Goal: Check status: Check status

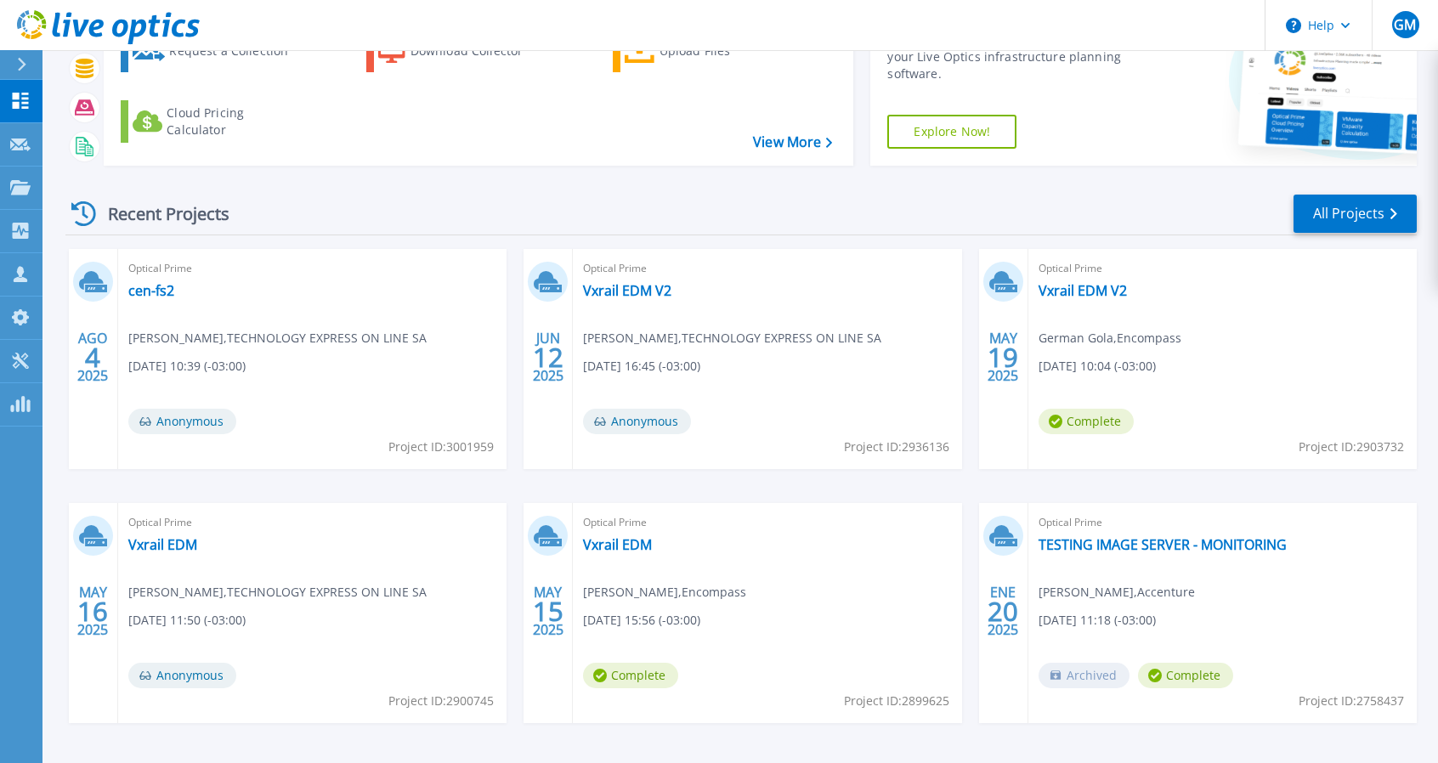
scroll to position [124, 0]
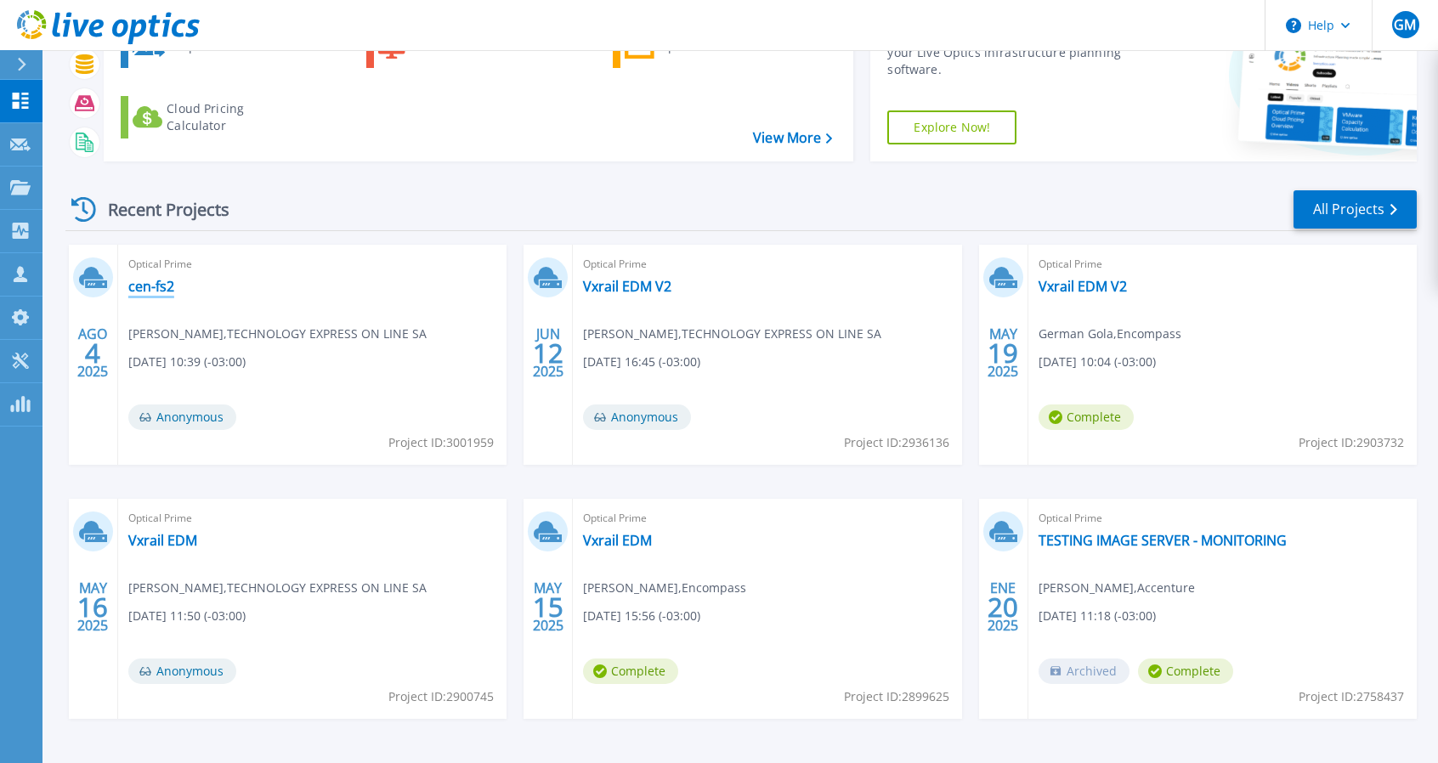
click at [143, 288] on link "cen-fs2" at bounding box center [151, 286] width 46 height 17
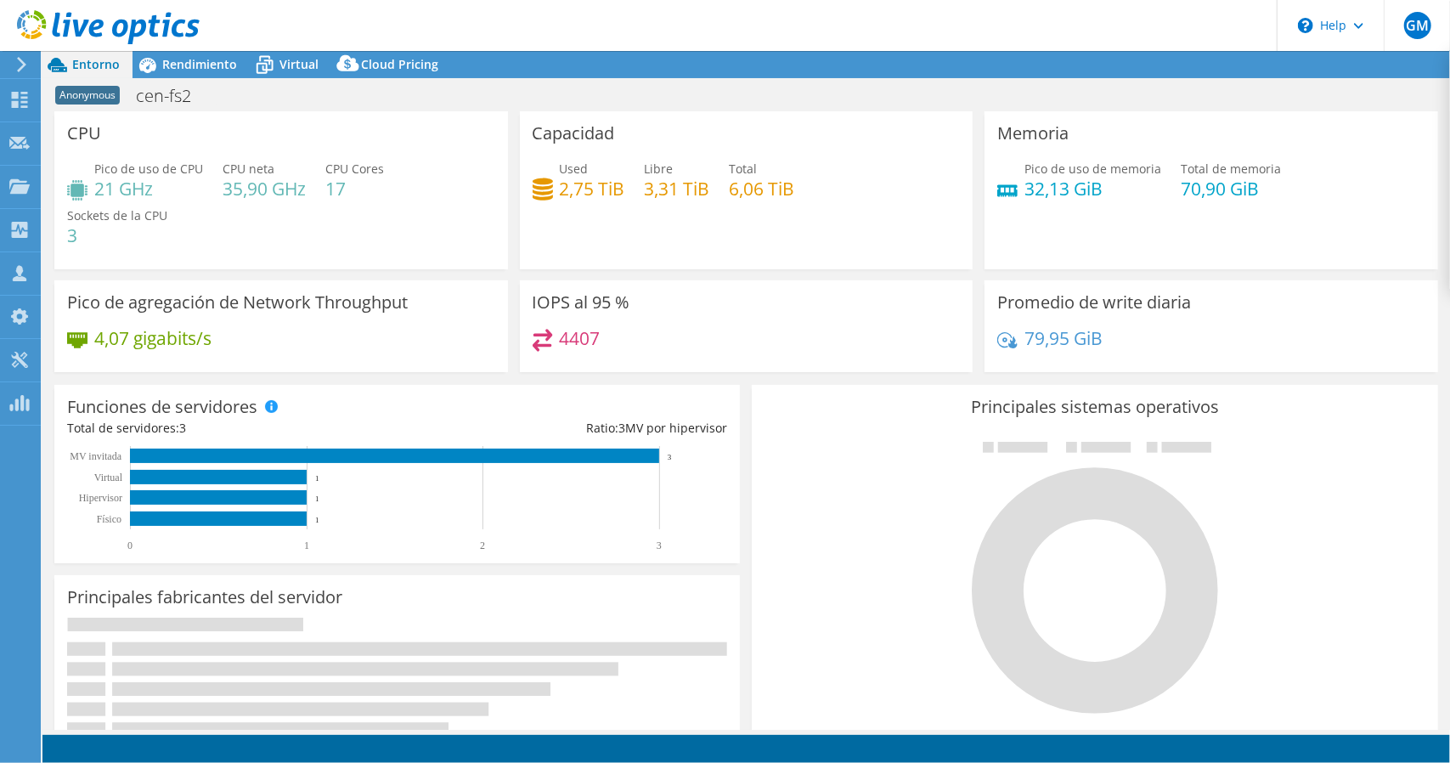
select select "USD"
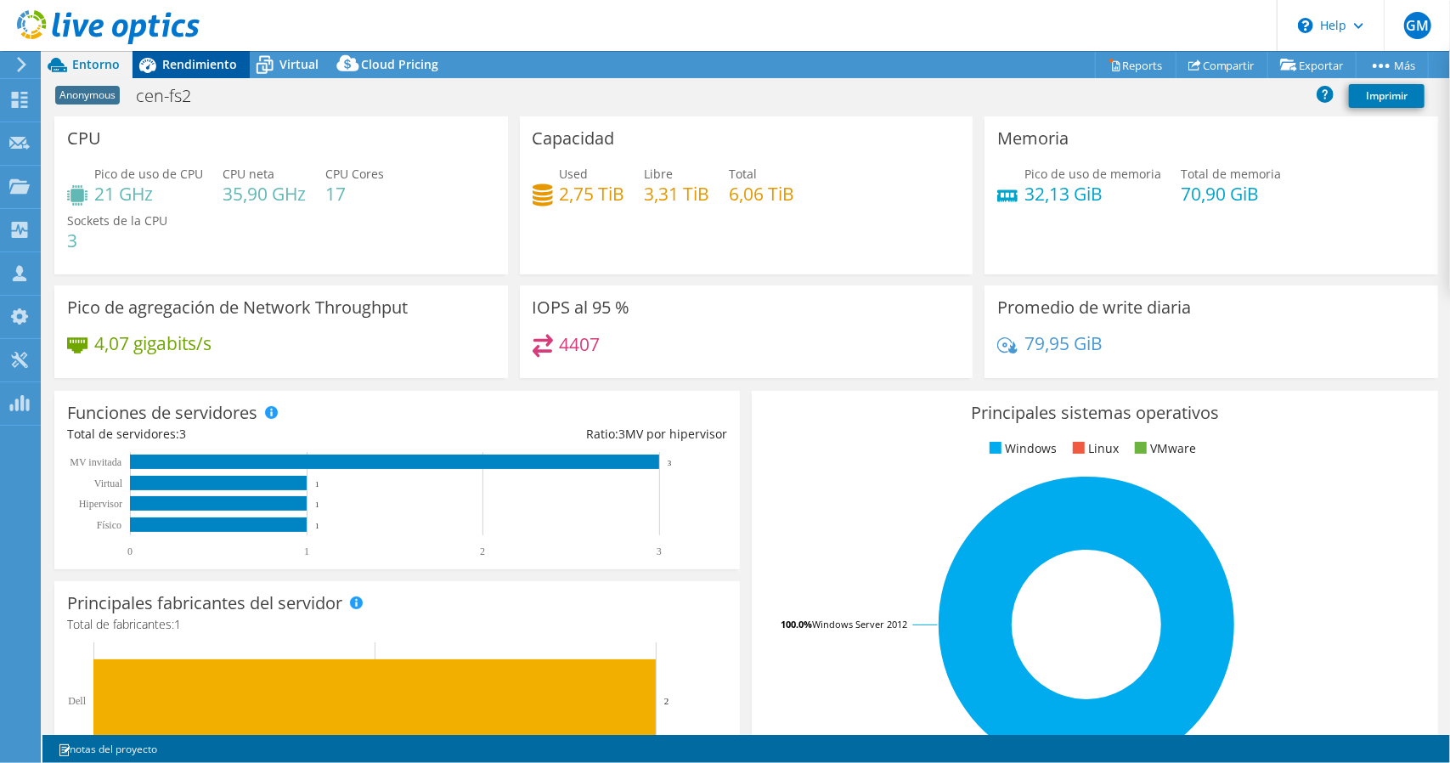
click at [189, 66] on span "Rendimiento" at bounding box center [199, 64] width 75 height 16
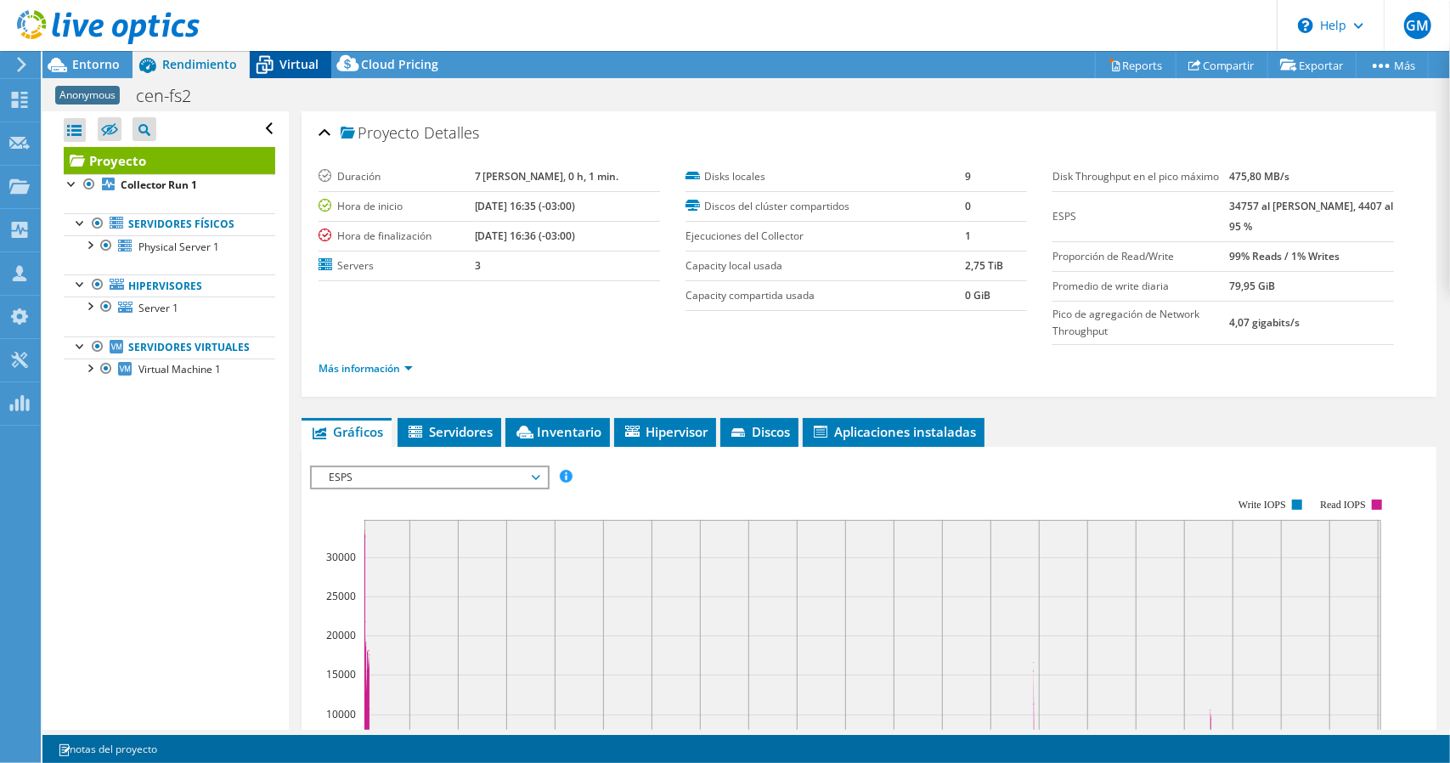
click at [276, 63] on icon at bounding box center [265, 65] width 30 height 30
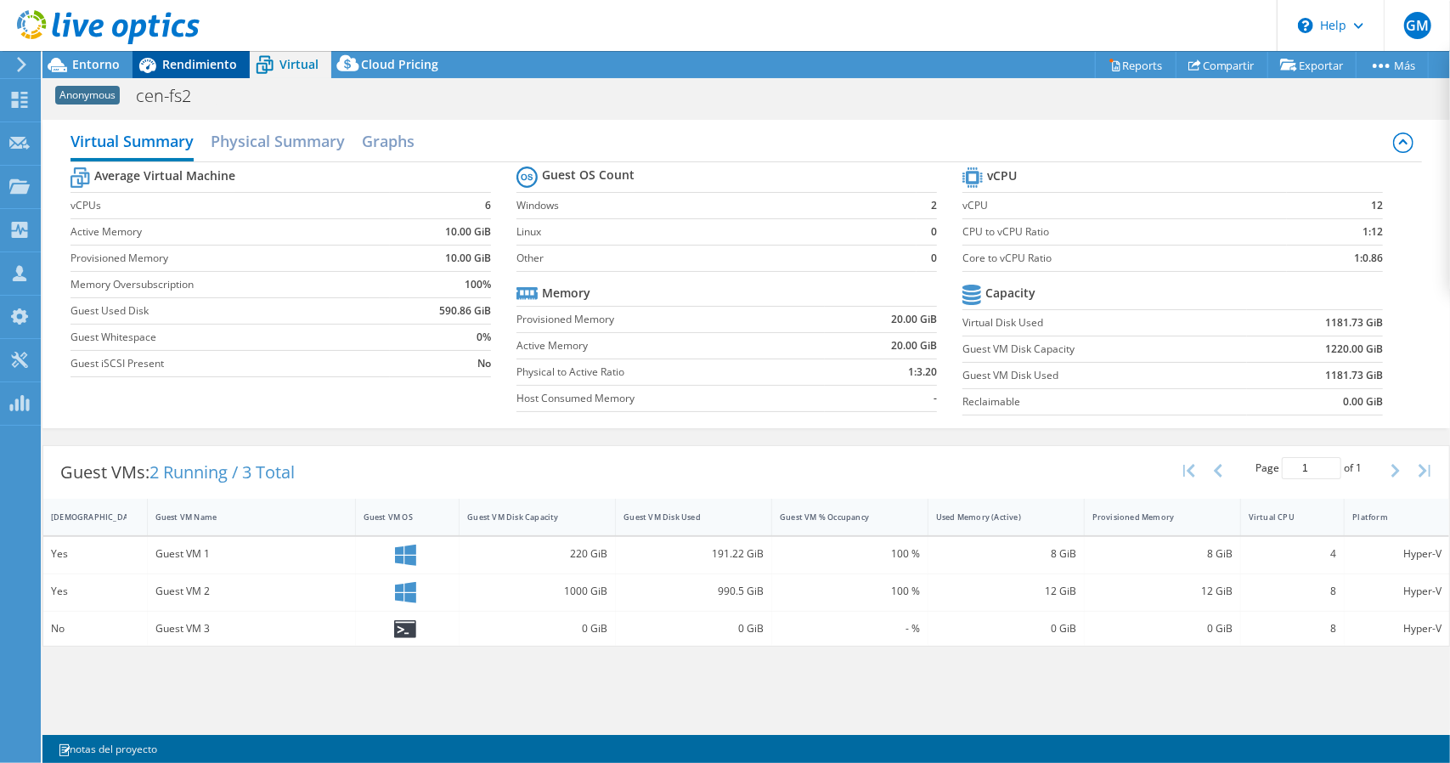
click at [170, 62] on span "Rendimiento" at bounding box center [199, 64] width 75 height 16
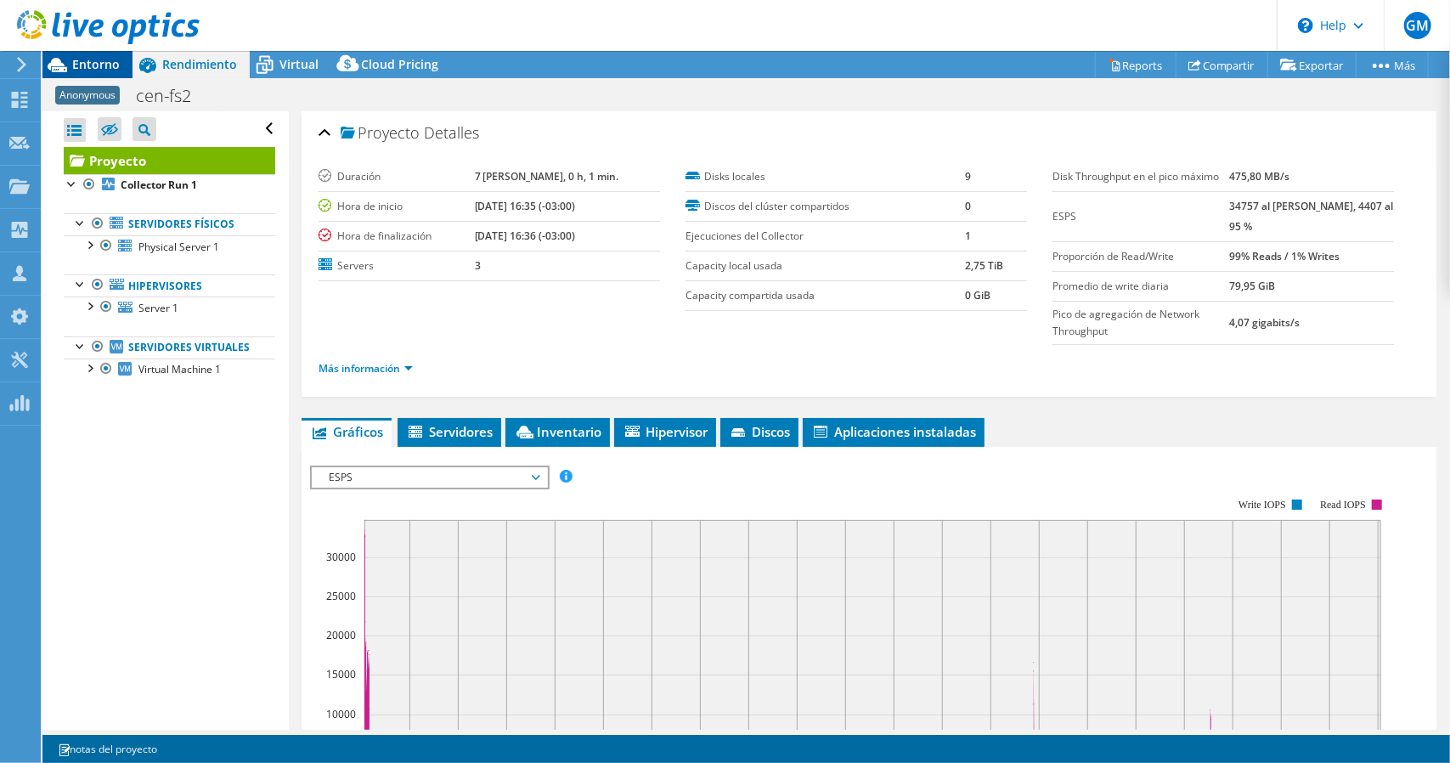
click at [69, 59] on icon at bounding box center [57, 65] width 30 height 30
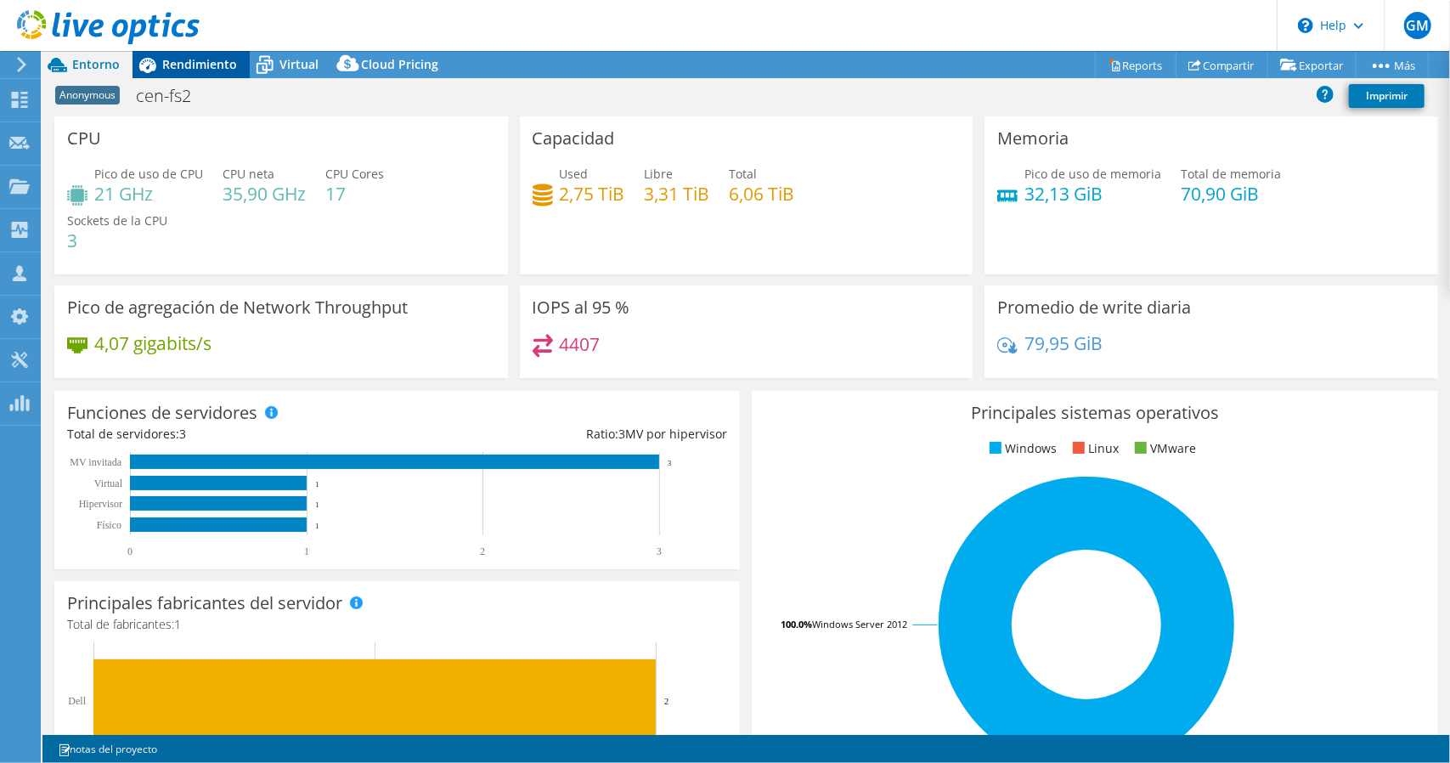
click at [197, 67] on span "Rendimiento" at bounding box center [199, 64] width 75 height 16
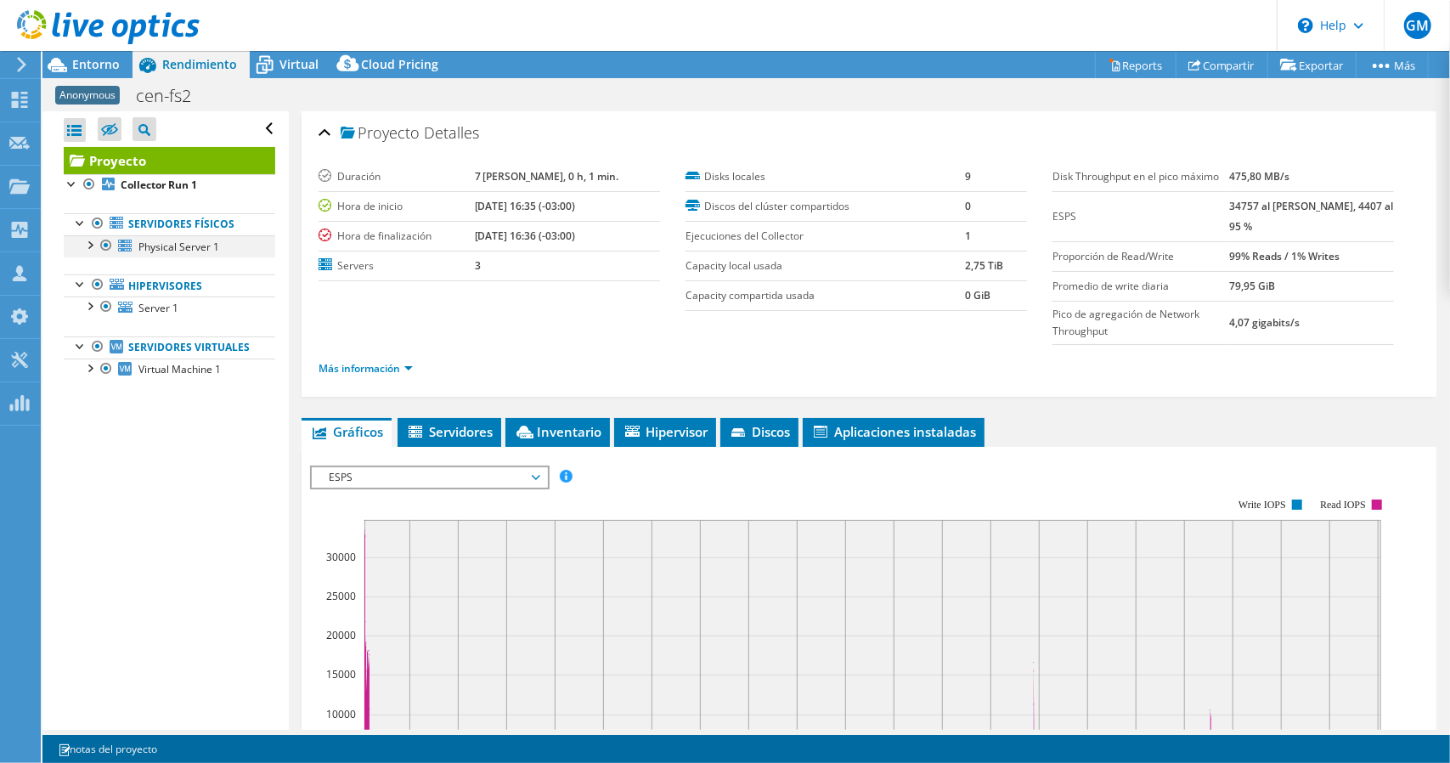
click at [92, 242] on div at bounding box center [89, 243] width 17 height 17
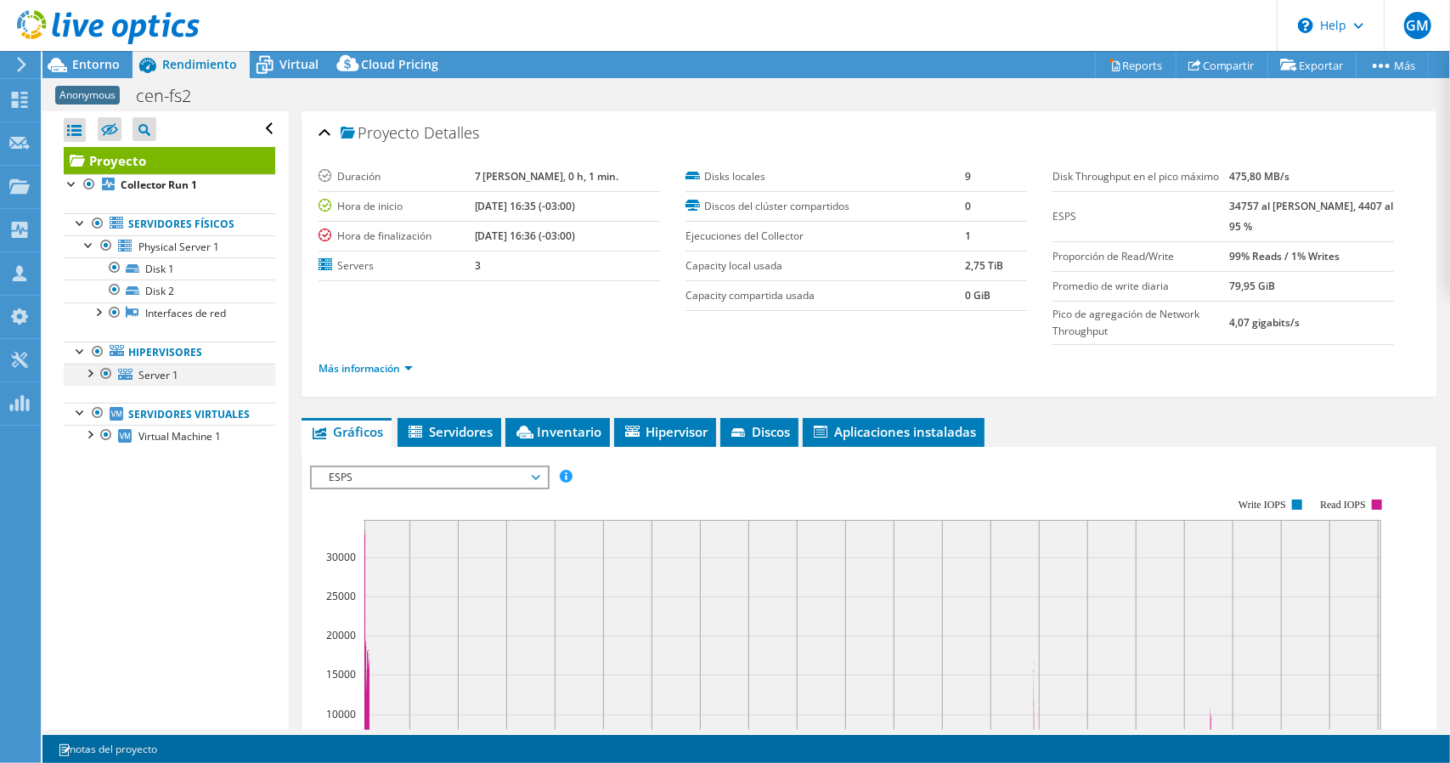
click at [90, 371] on div at bounding box center [89, 372] width 17 height 17
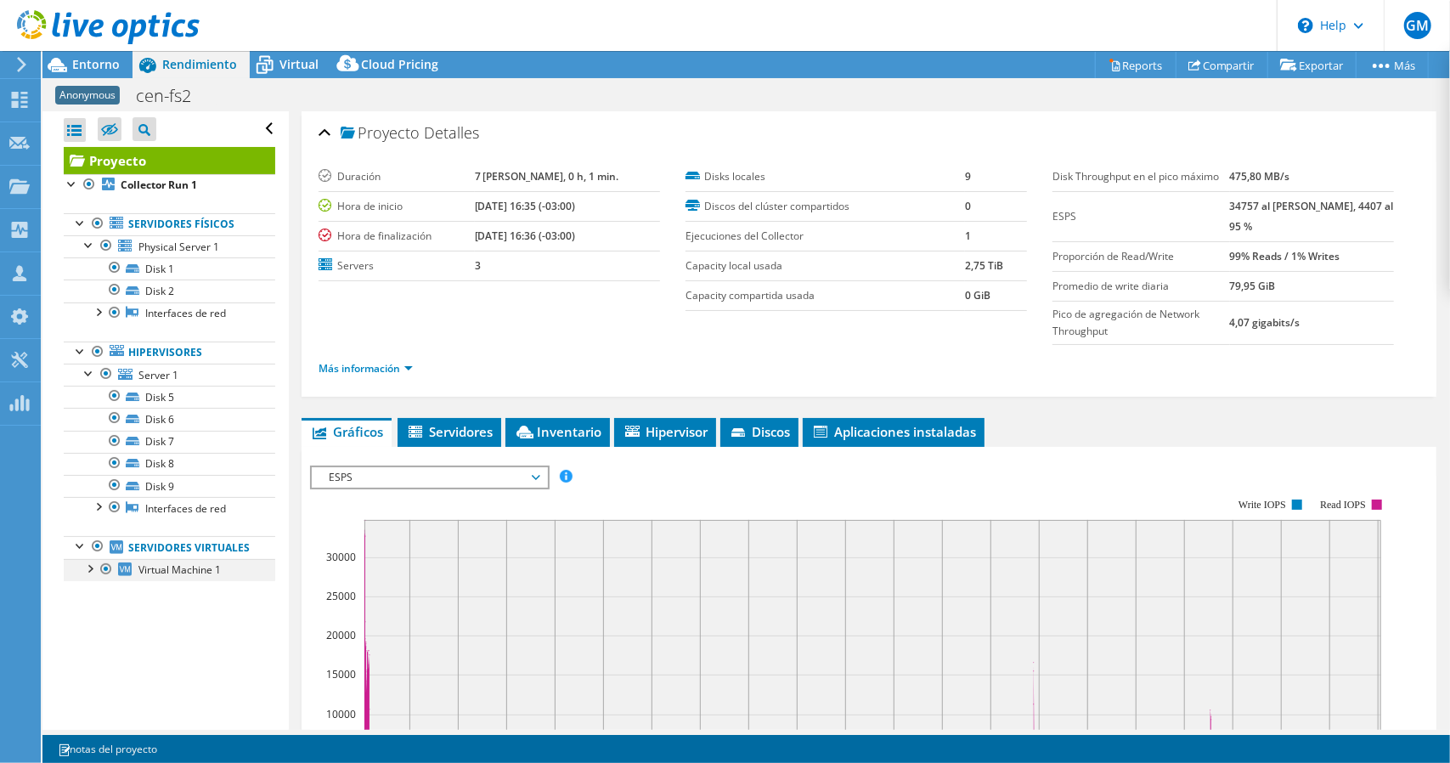
click at [90, 576] on div at bounding box center [89, 567] width 17 height 17
click at [285, 66] on span "Virtual" at bounding box center [299, 64] width 39 height 16
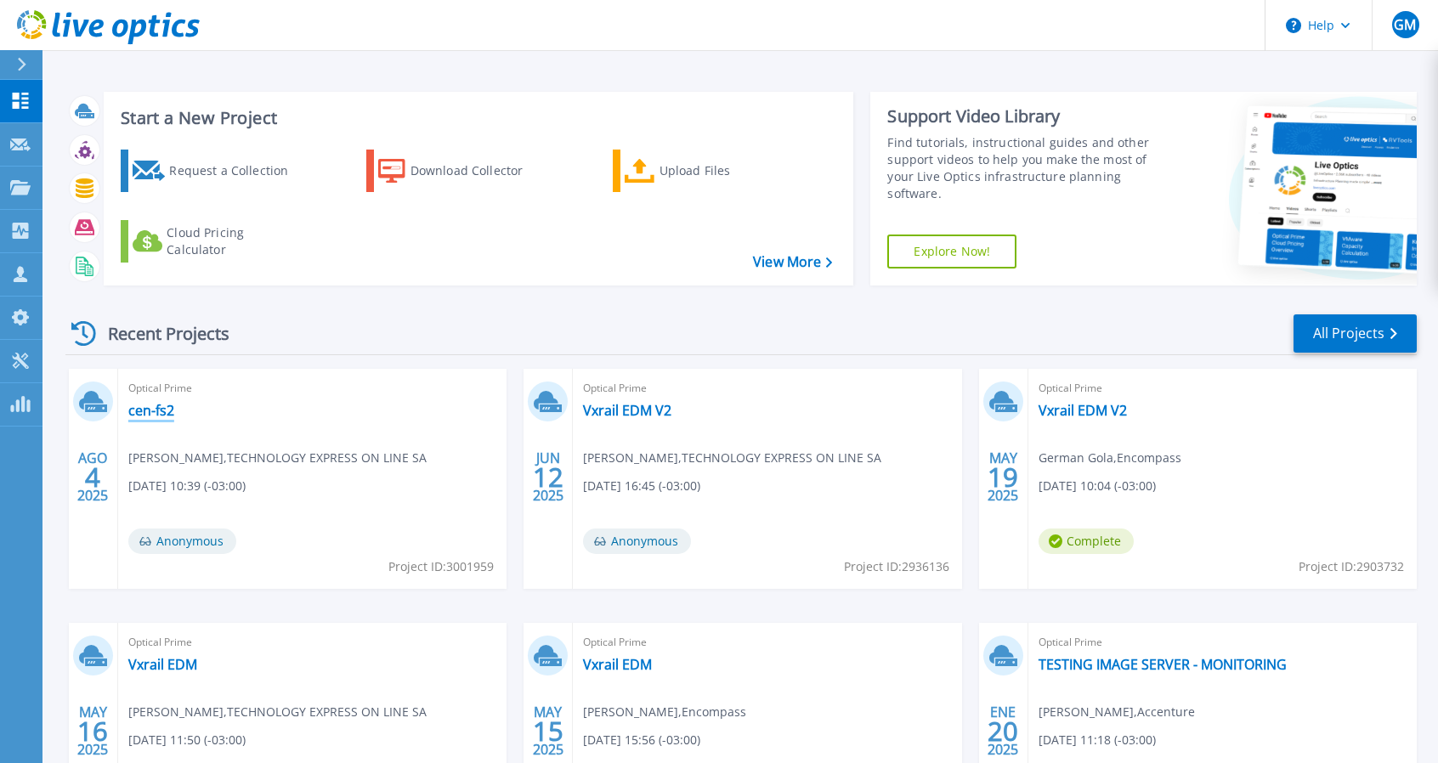
click at [133, 417] on link "cen-fs2" at bounding box center [151, 410] width 46 height 17
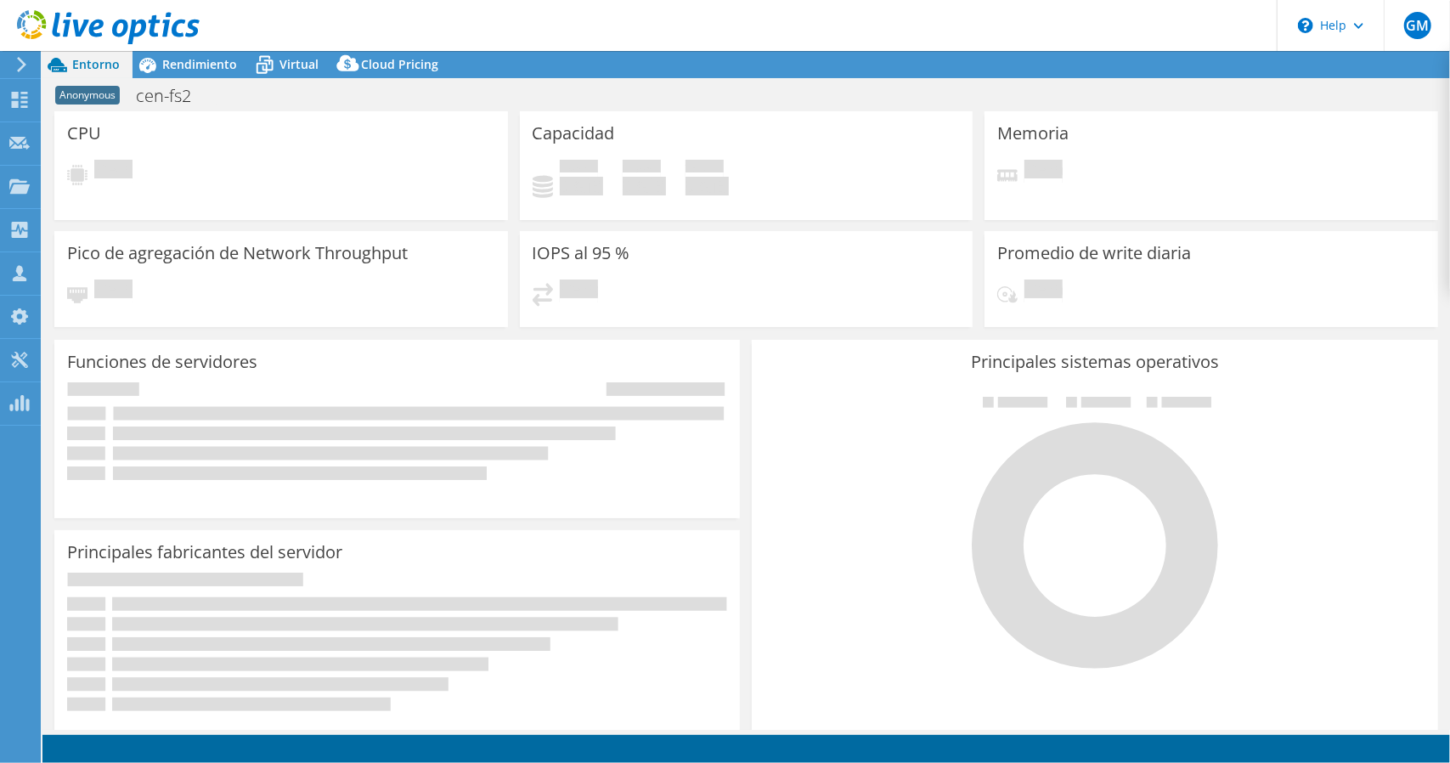
select select "USD"
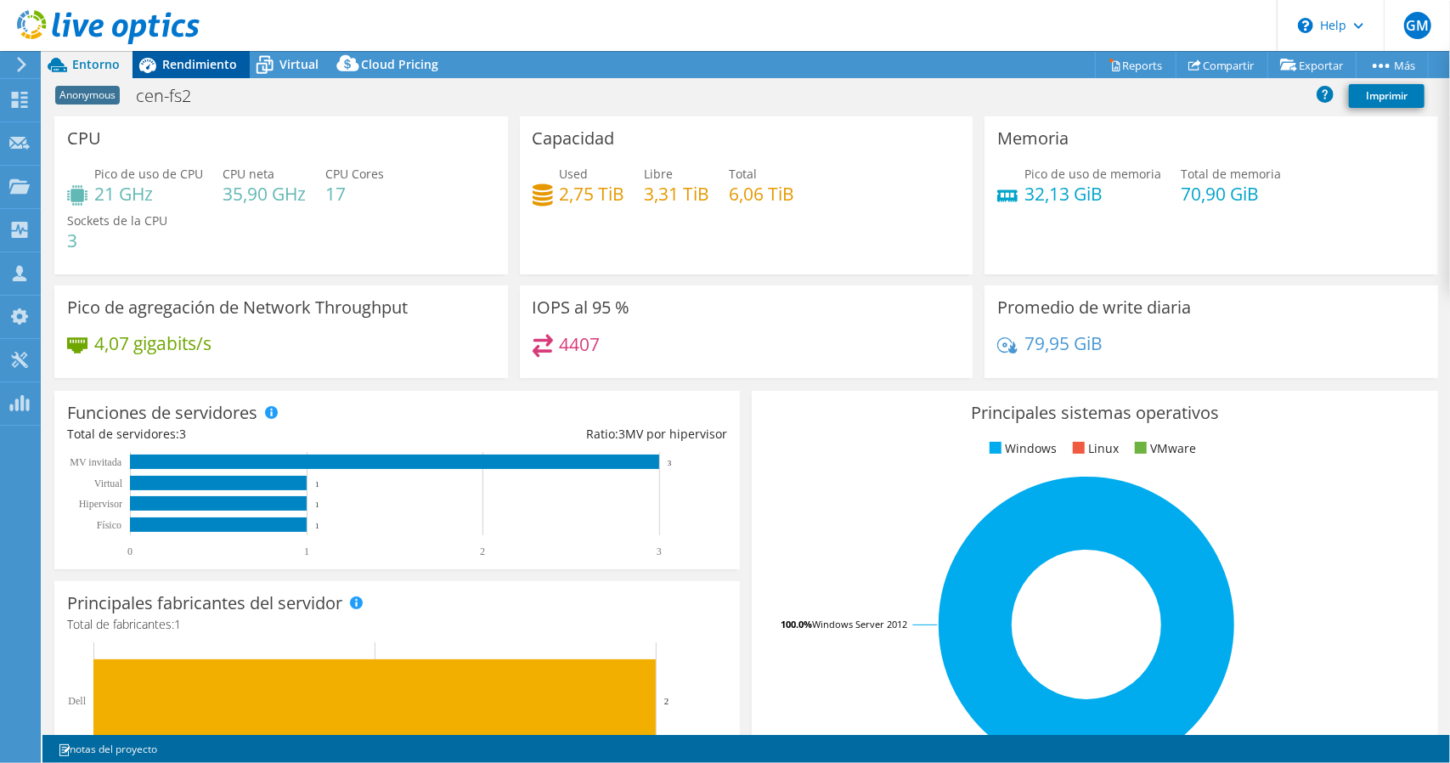
click at [201, 71] on span "Rendimiento" at bounding box center [199, 64] width 75 height 16
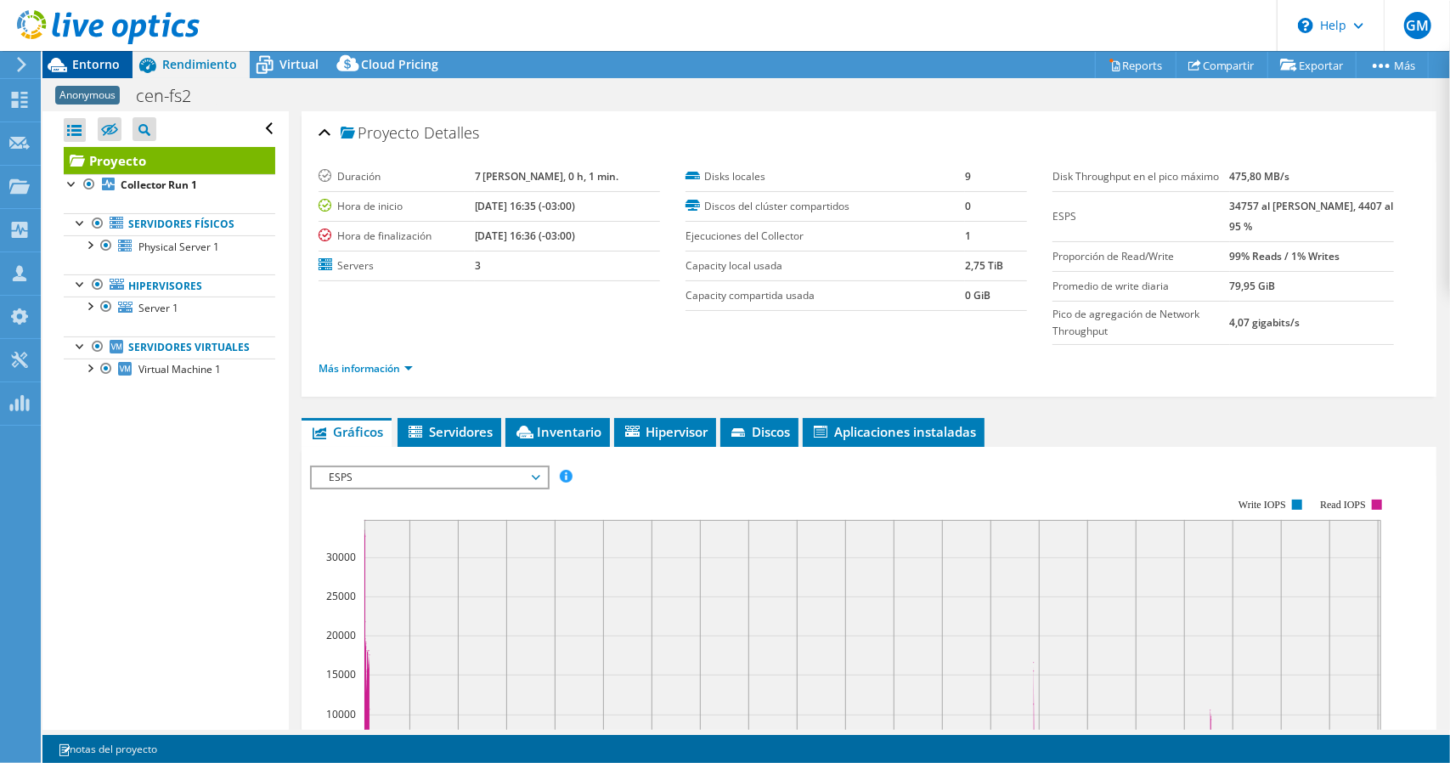
click at [82, 67] on span "Entorno" at bounding box center [96, 64] width 48 height 16
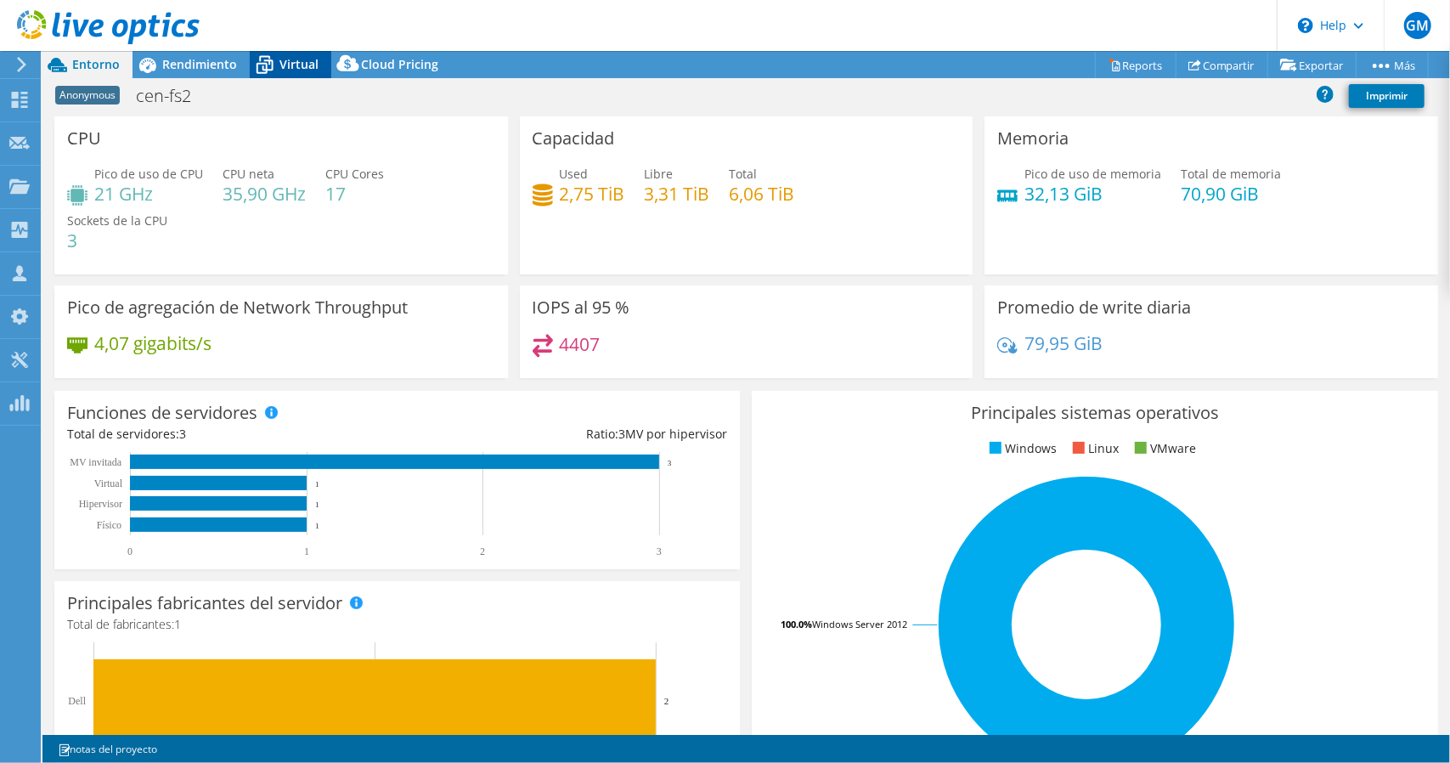
click at [296, 62] on span "Virtual" at bounding box center [299, 64] width 39 height 16
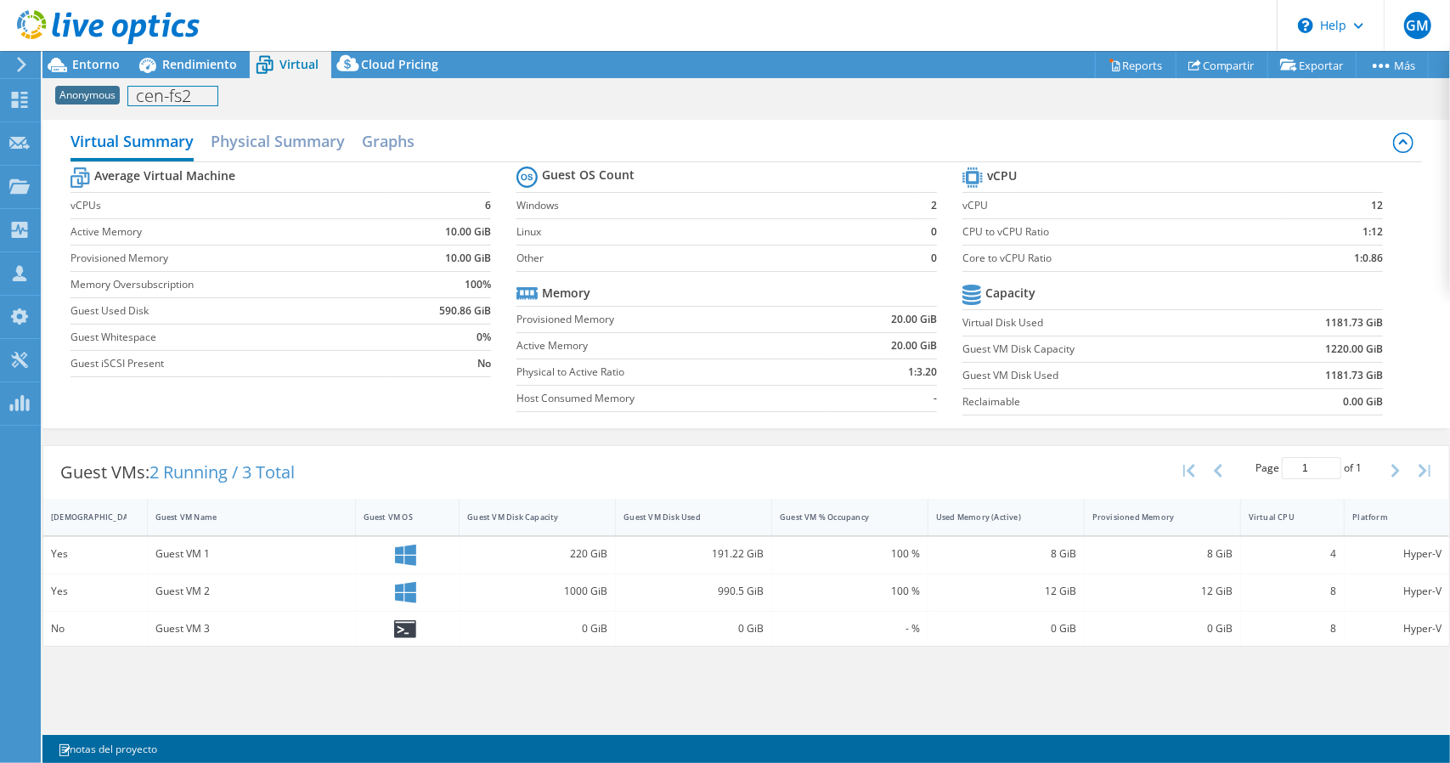
click at [168, 78] on div "Anonymous cen-fs2 Imprimir" at bounding box center [746, 94] width 1408 height 33
click at [88, 59] on span "Entorno" at bounding box center [96, 64] width 48 height 16
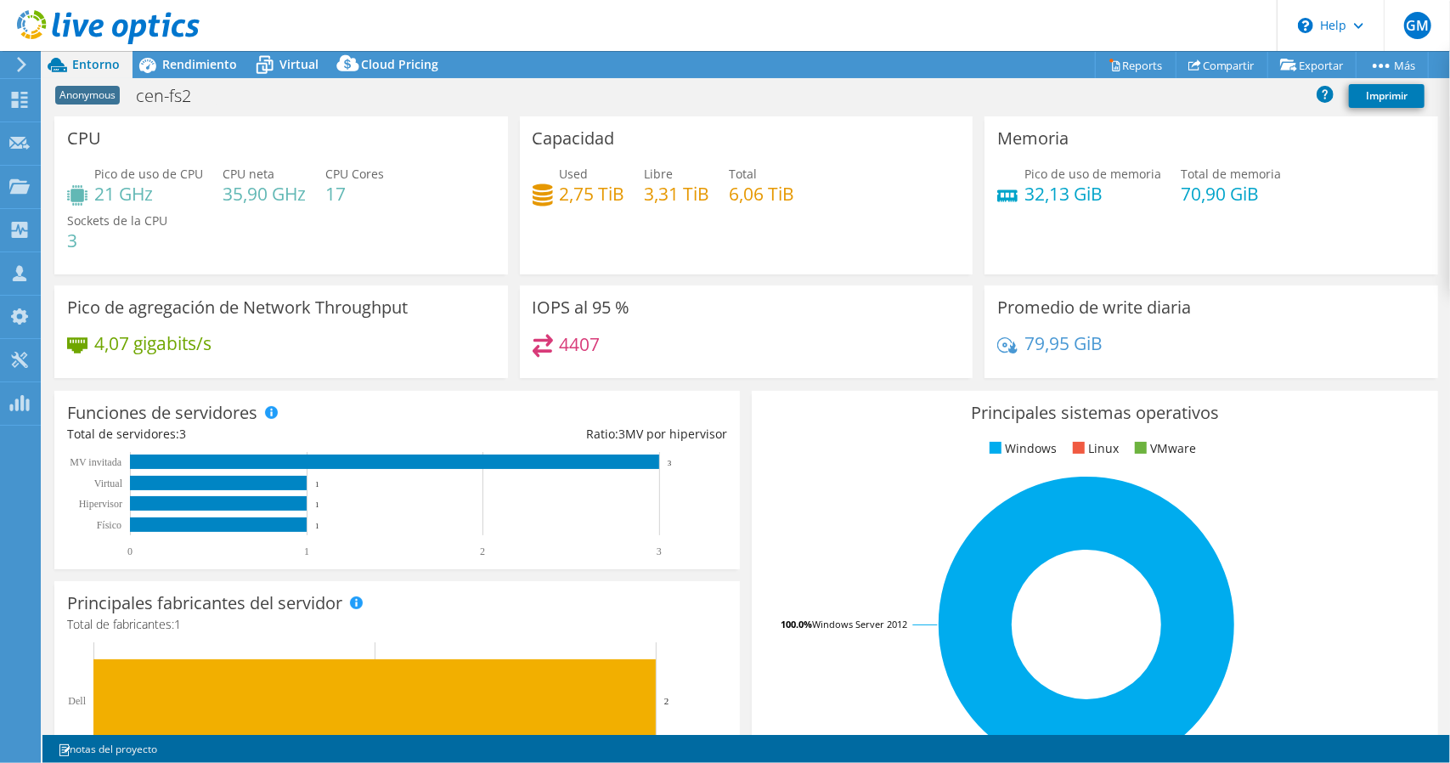
click at [189, 55] on div at bounding box center [100, 28] width 200 height 57
click at [189, 60] on span "Rendimiento" at bounding box center [199, 64] width 75 height 16
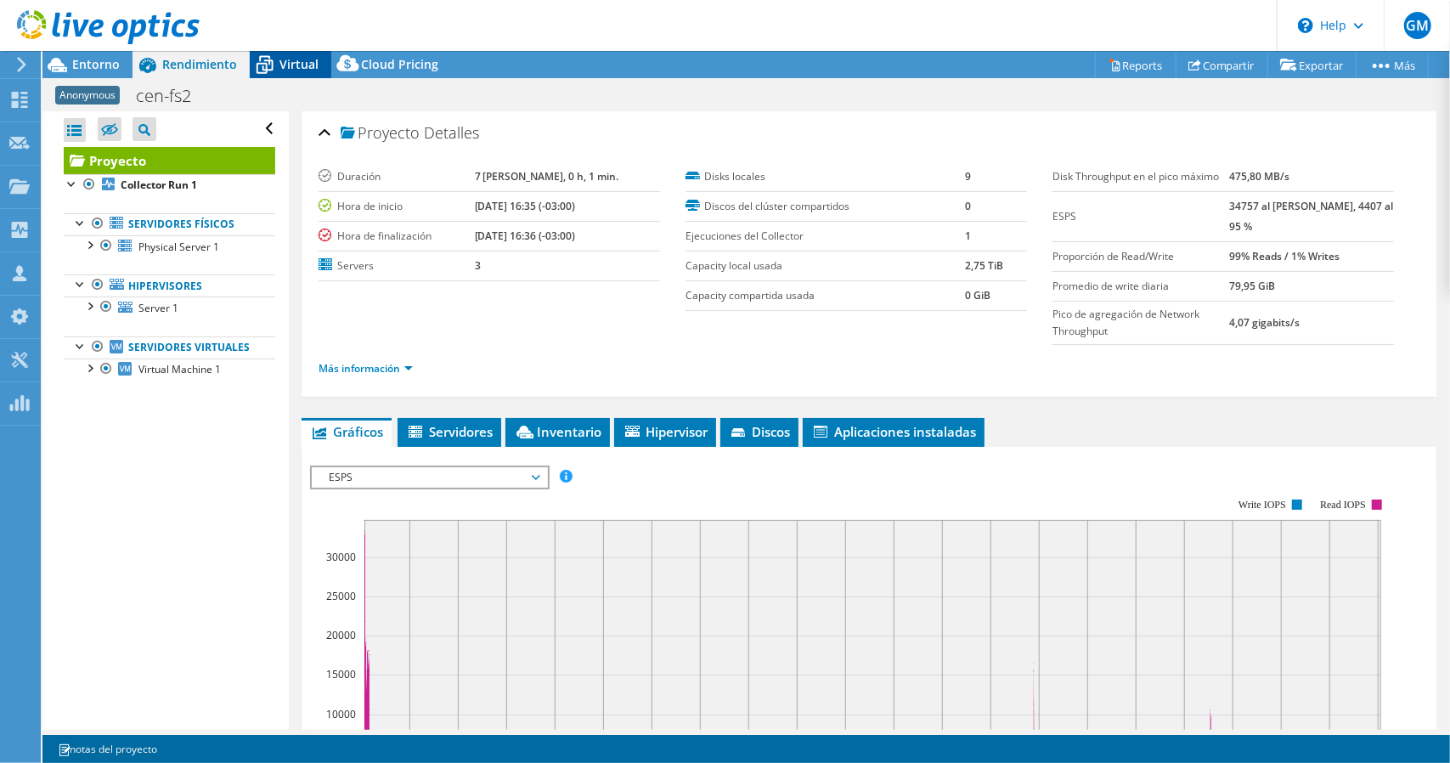
click at [297, 62] on span "Virtual" at bounding box center [299, 64] width 39 height 16
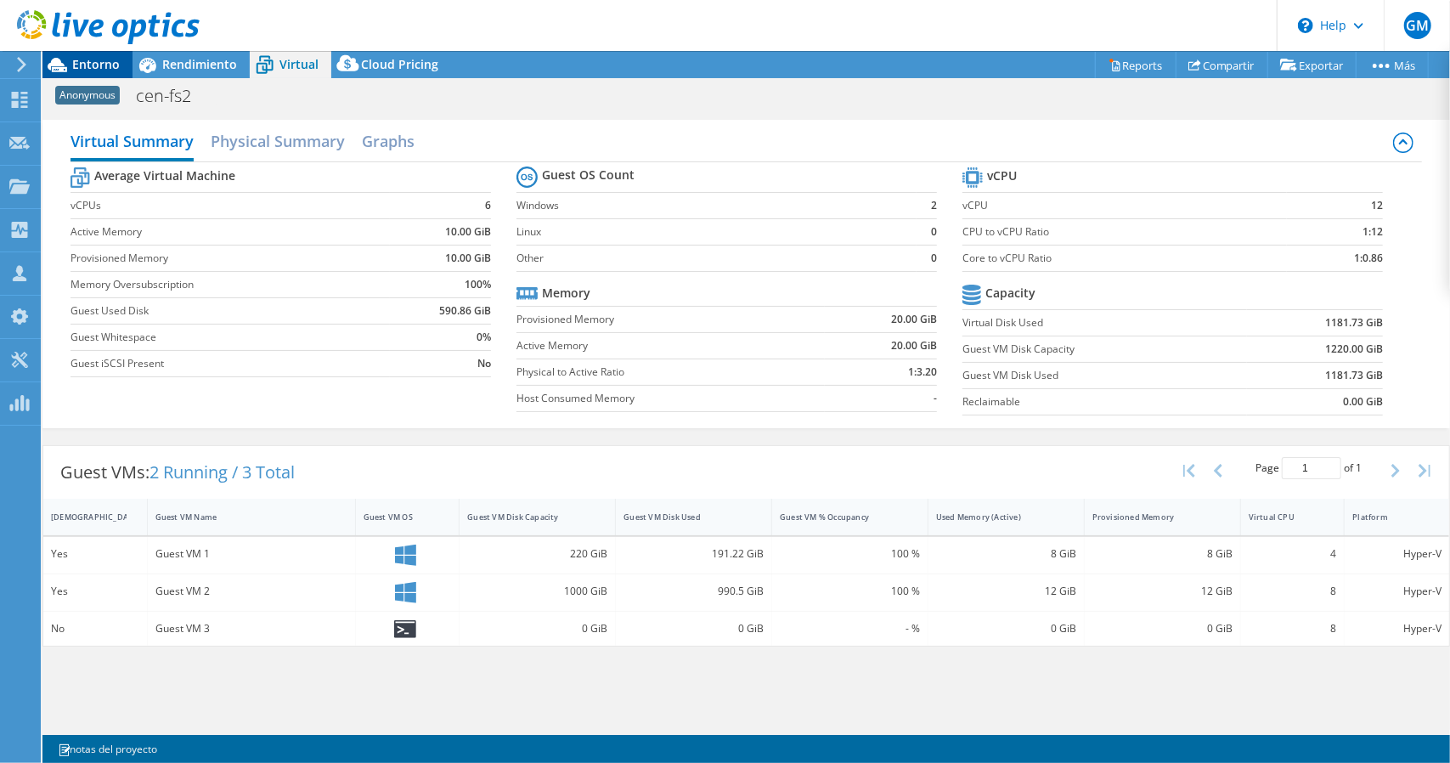
click at [93, 64] on span "Entorno" at bounding box center [96, 64] width 48 height 16
